Goal: Task Accomplishment & Management: Manage account settings

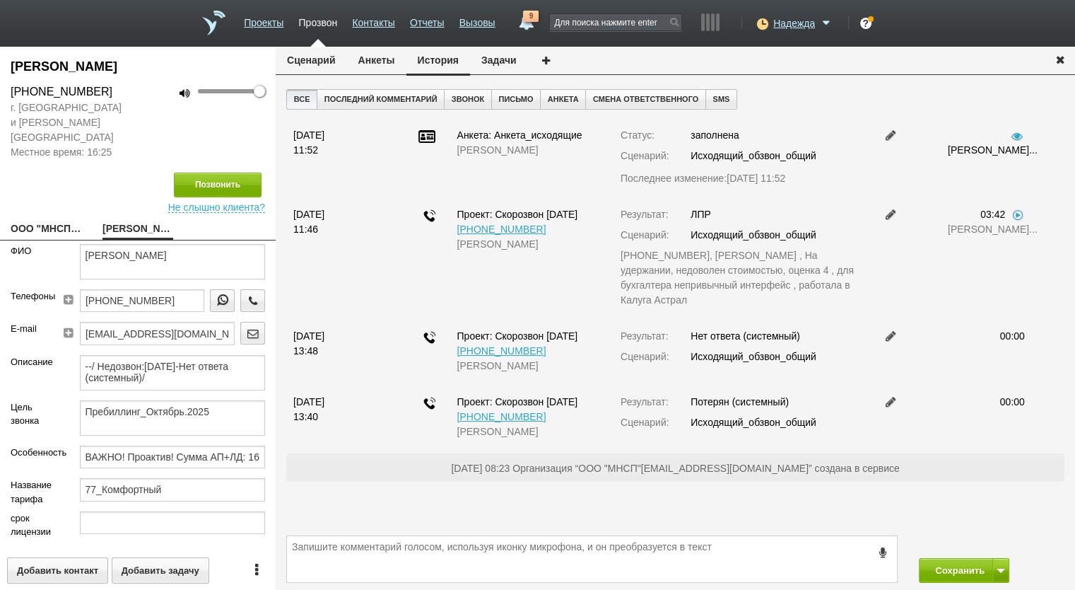
scroll to position [198, 0]
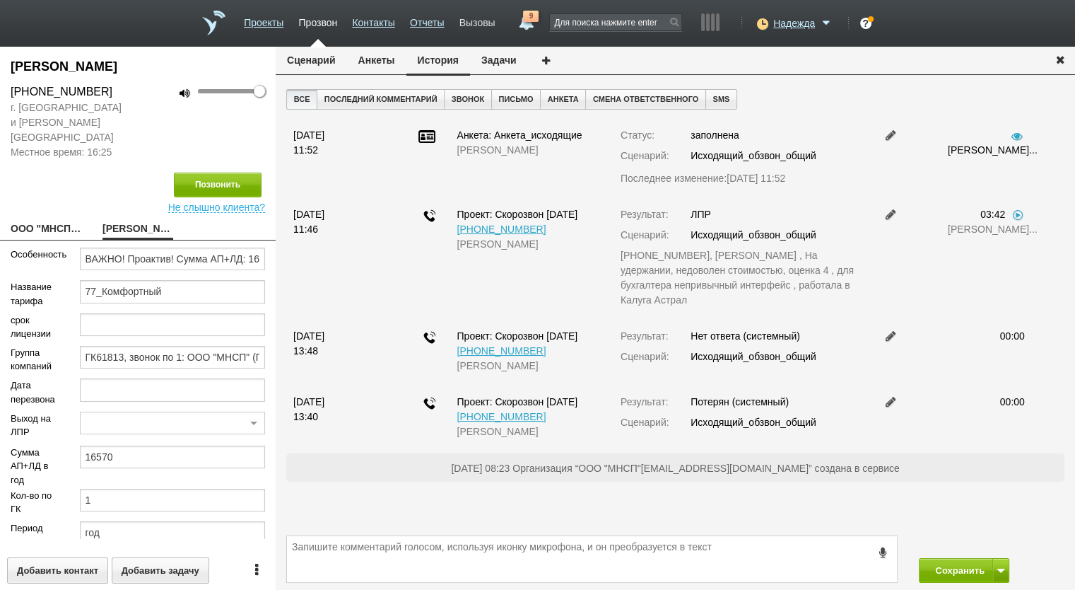
click at [486, 18] on link "Вызовы" at bounding box center [477, 20] width 36 height 20
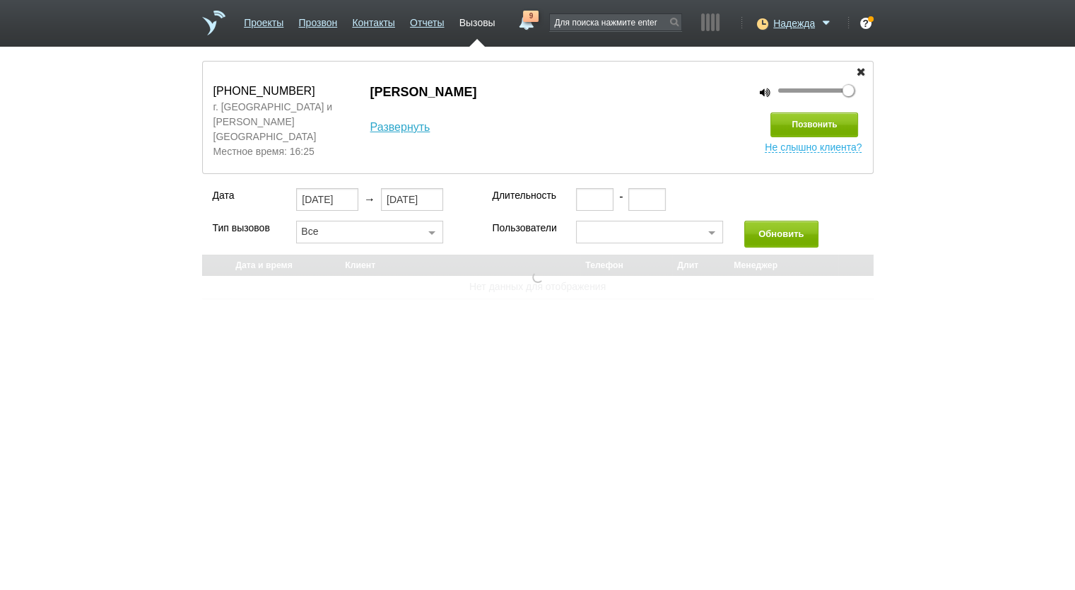
select select "30"
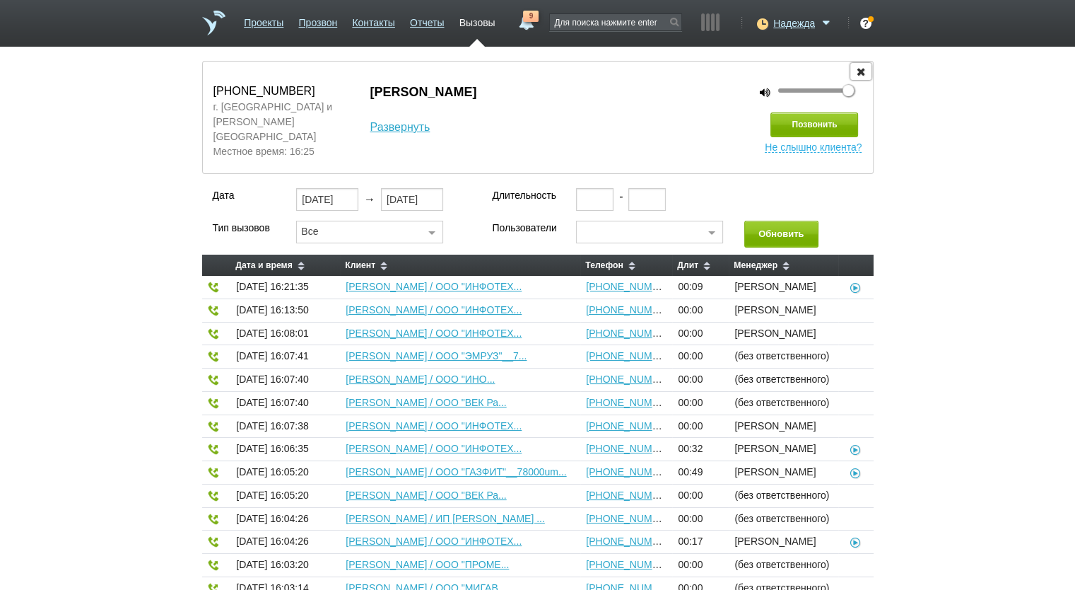
click at [857, 69] on icon "button" at bounding box center [861, 71] width 16 height 11
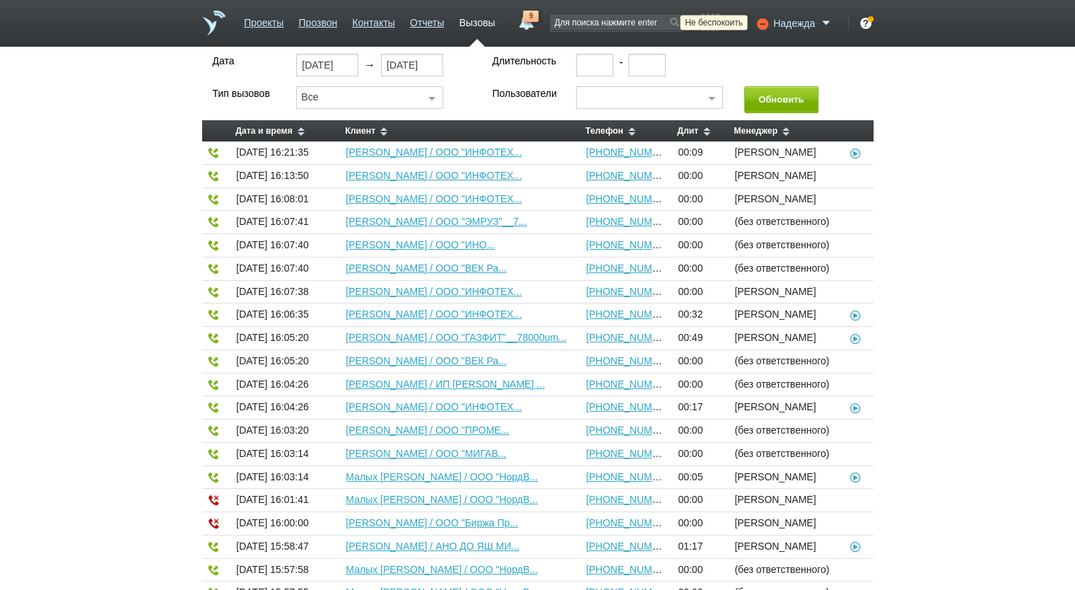
click at [761, 23] on icon at bounding box center [760, 23] width 19 height 14
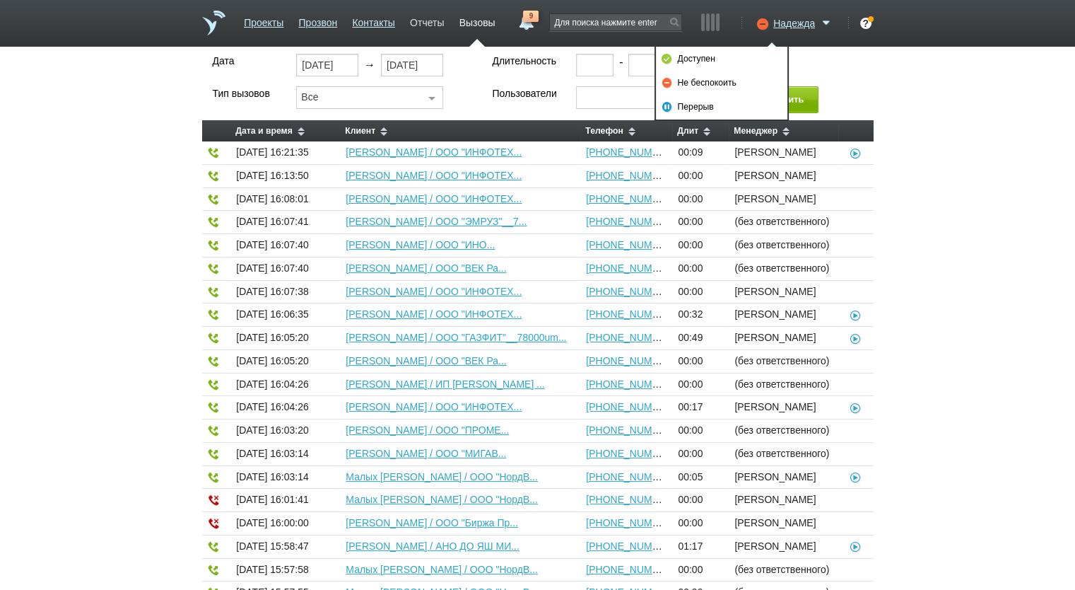
click at [413, 21] on link "Отчеты" at bounding box center [427, 20] width 34 height 20
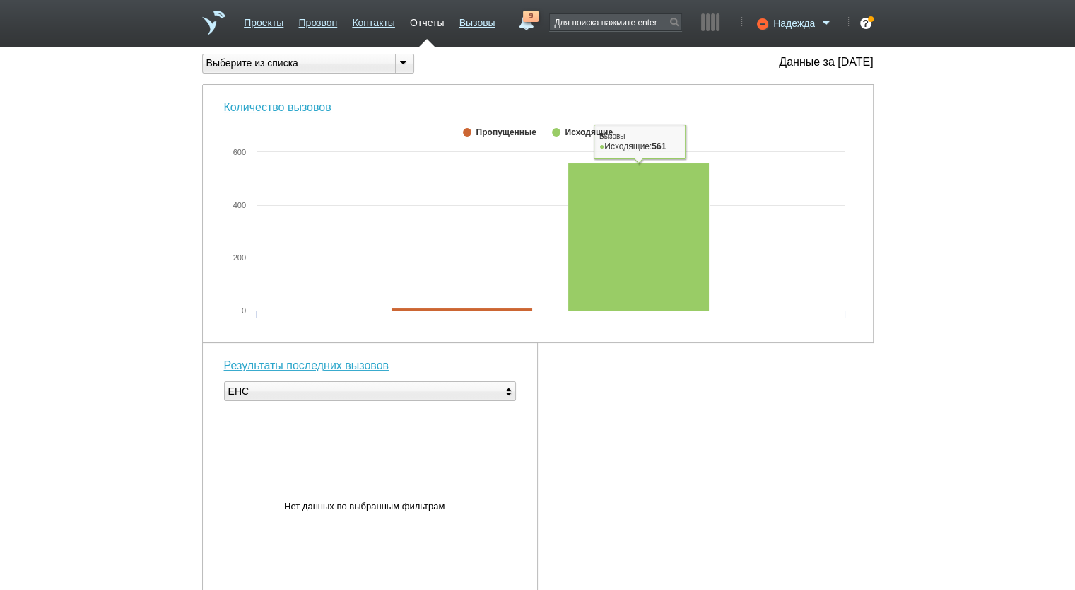
click at [528, 20] on span "9" at bounding box center [531, 16] width 16 height 11
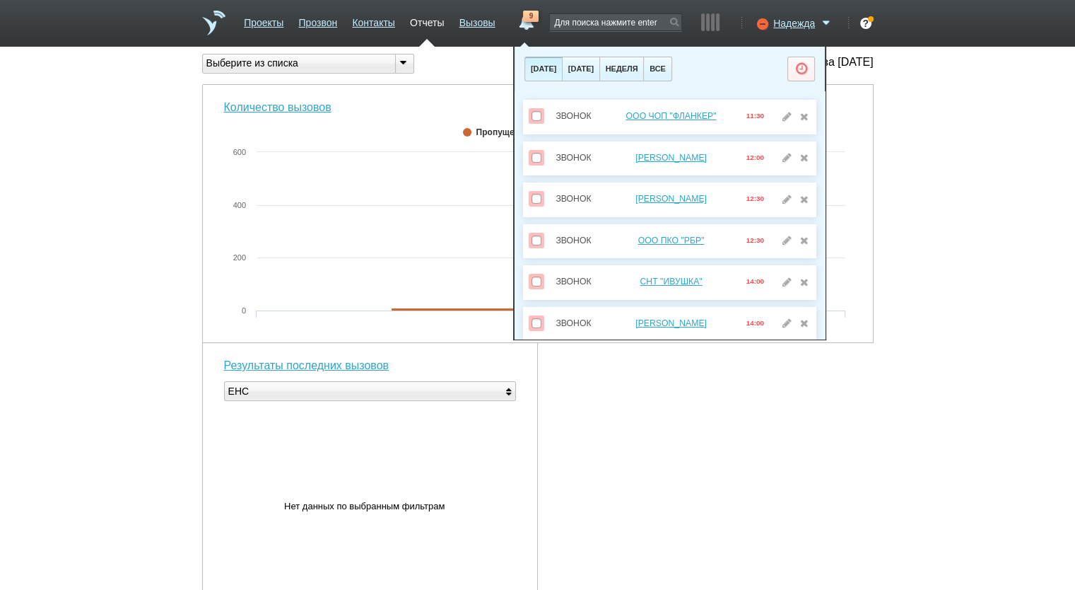
click at [913, 189] on div "Вы можете звонить напрямую из строки поиска - введите номер и нажмите "Позвонит…" at bounding box center [537, 497] width 1075 height 886
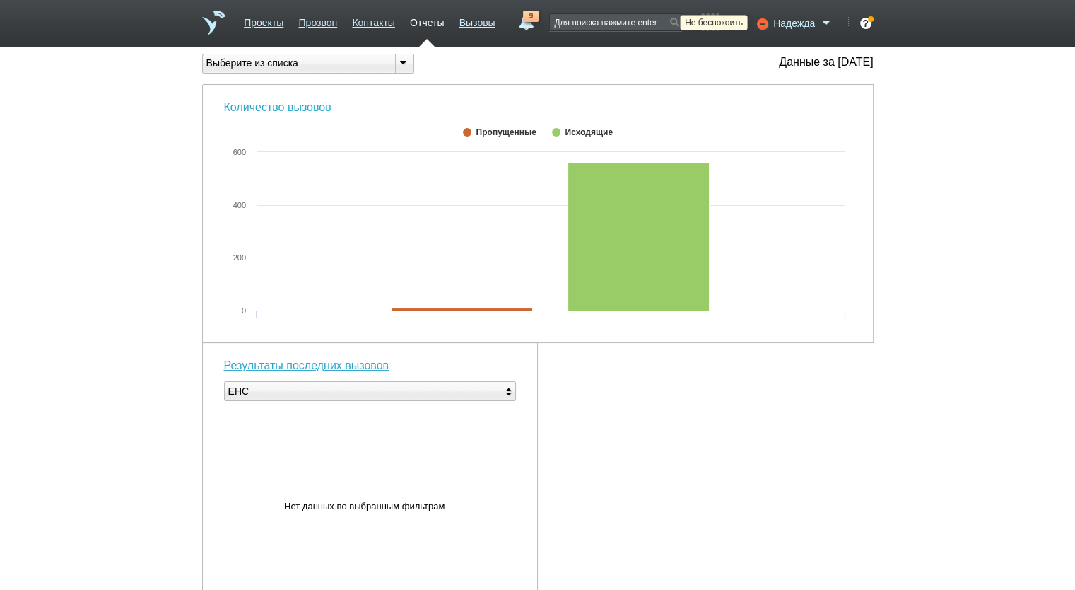
click at [763, 18] on icon at bounding box center [760, 23] width 19 height 14
drag, startPoint x: 794, startPoint y: 19, endPoint x: 794, endPoint y: 54, distance: 35.3
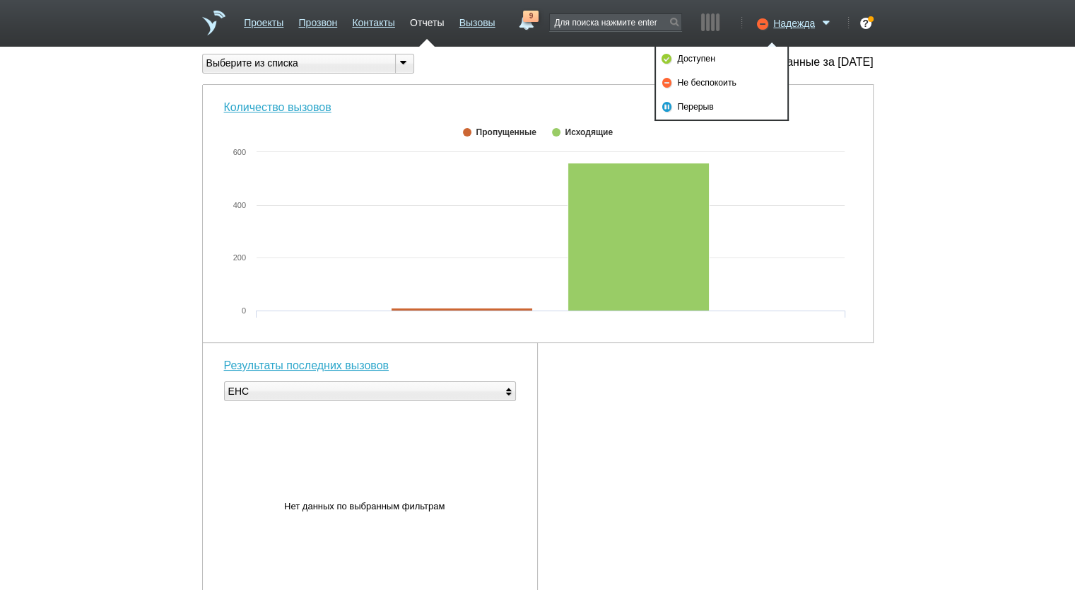
click at [794, 20] on span "Надежда" at bounding box center [794, 23] width 42 height 14
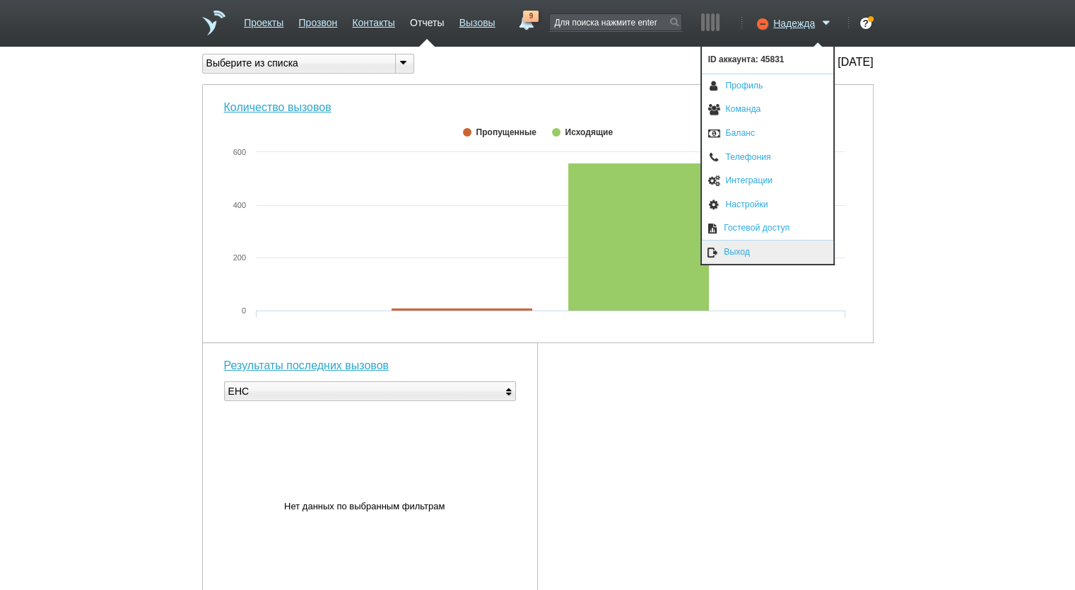
click at [747, 255] on link "Выход" at bounding box center [767, 251] width 131 height 23
